Goal: Information Seeking & Learning: Understand process/instructions

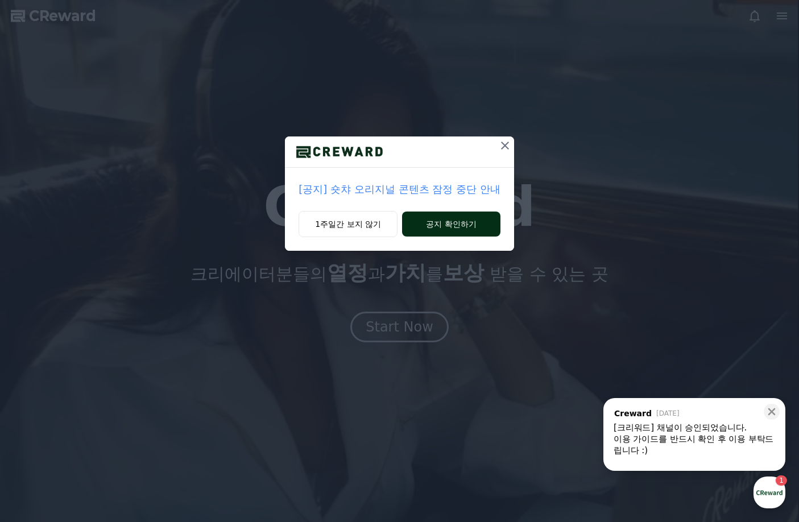
click at [438, 224] on button "공지 확인하기" at bounding box center [451, 224] width 98 height 25
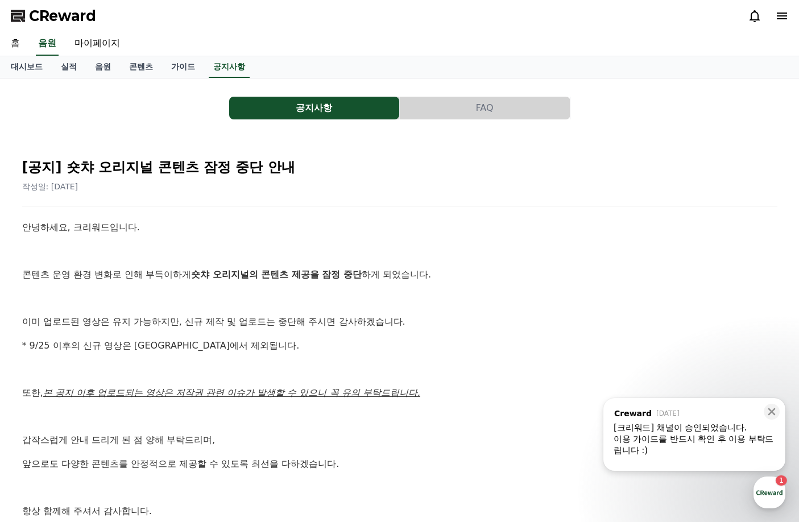
click at [500, 336] on div "안녕하세요, 크리워드입니다. 콘텐츠 운영 환경 변화로 인해 부득이하게 숏챠 오리지널의 콘텐츠 제공을 잠정 중단 하게 되었습니다. 이미 업로드된…" at bounding box center [400, 381] width 756 height 322
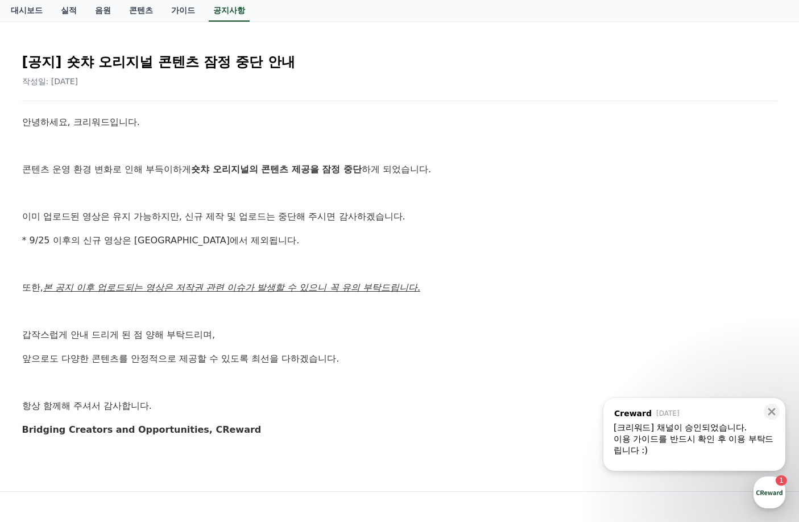
scroll to position [114, 0]
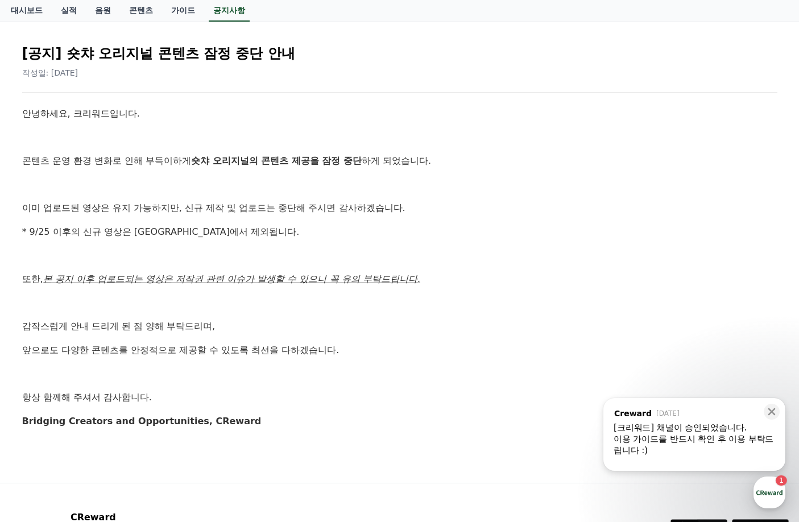
click at [685, 436] on div "이용 가이드를 반드시 확인 후 이용 부탁드립니다 :)" at bounding box center [695, 445] width 162 height 23
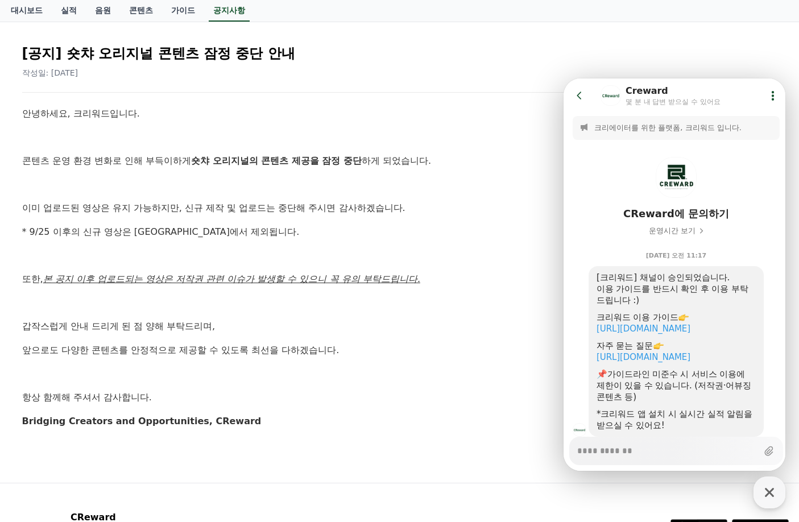
scroll to position [35, 0]
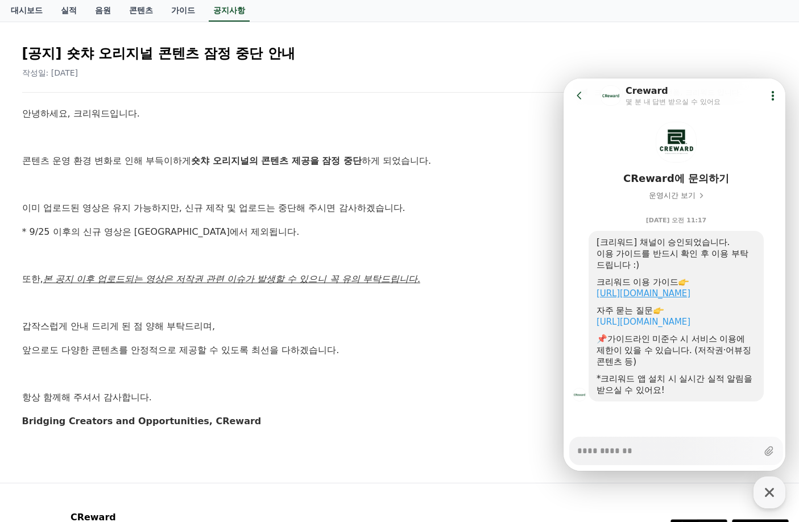
click at [651, 296] on link "https://creward.net/music/guide/android" at bounding box center [644, 293] width 94 height 10
type textarea "*"
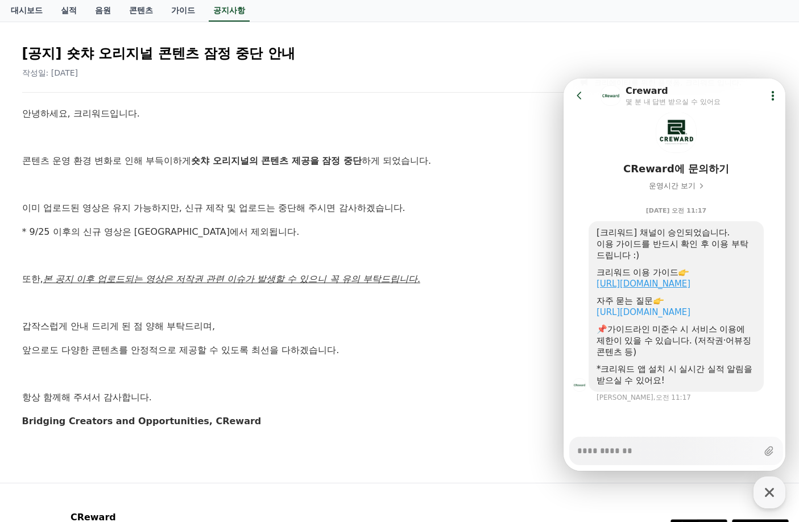
scroll to position [46, 0]
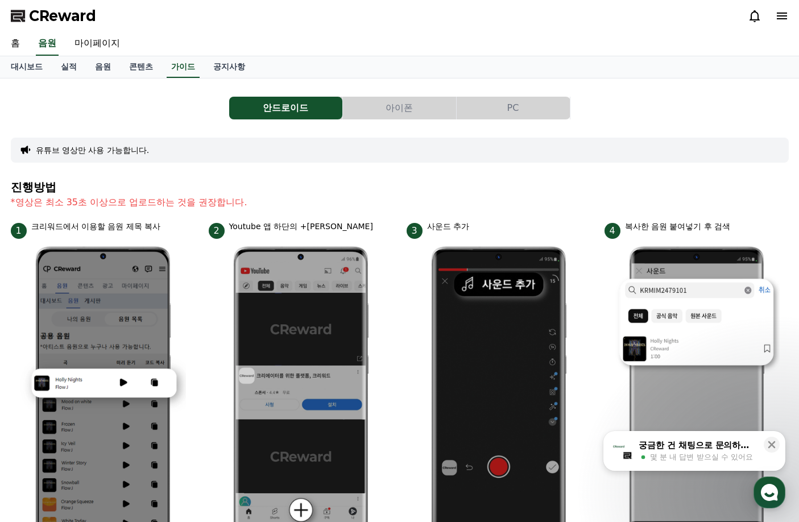
click at [779, 19] on icon at bounding box center [782, 16] width 10 height 7
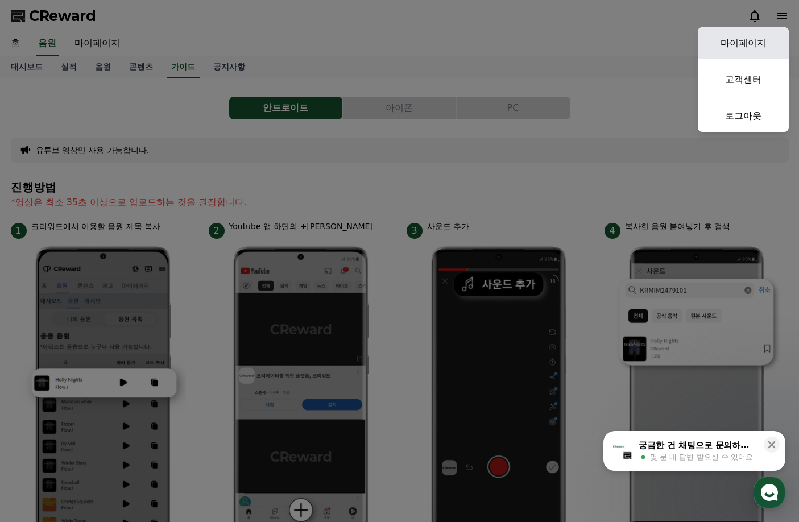
click at [750, 40] on link "마이페이지" at bounding box center [743, 43] width 91 height 32
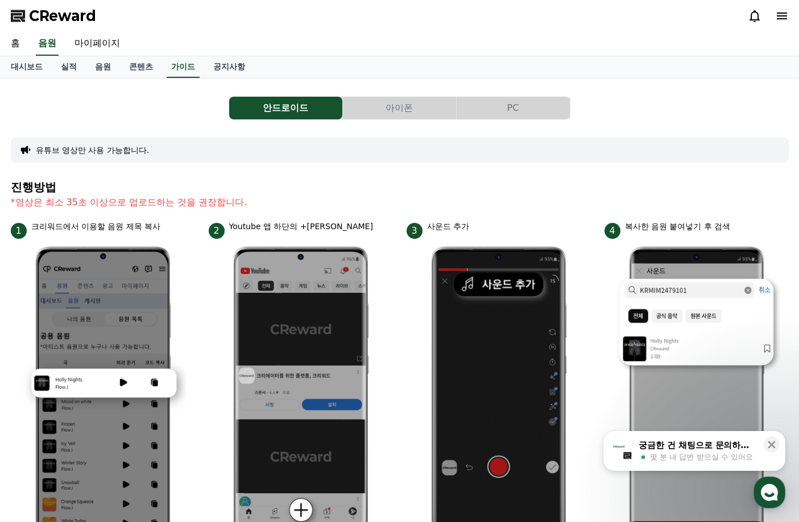
select select "**********"
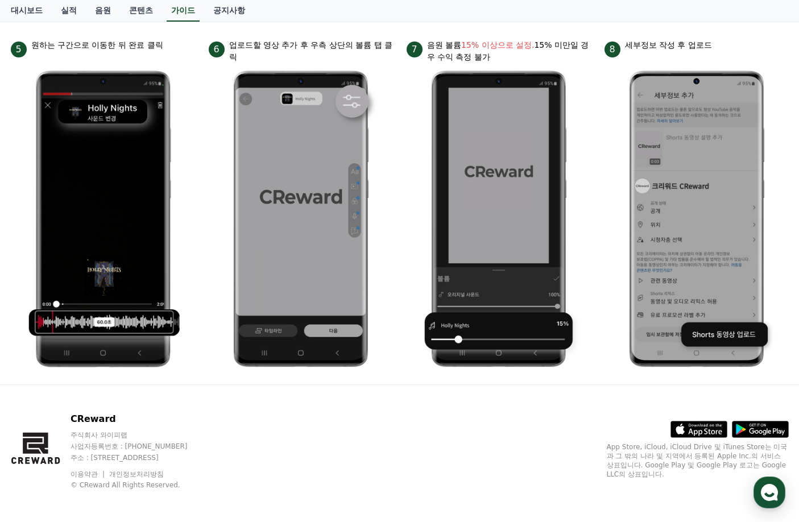
scroll to position [530, 0]
